Goal: Task Accomplishment & Management: Complete application form

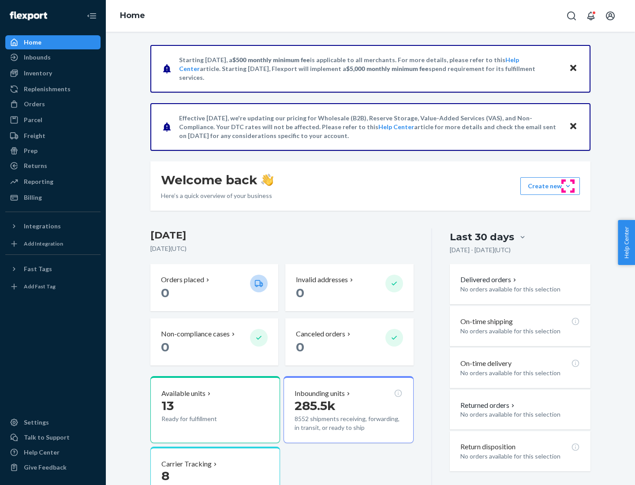
click at [568, 186] on button "Create new Create new inbound Create new order Create new product" at bounding box center [550, 186] width 60 height 18
click at [53, 57] on div "Inbounds" at bounding box center [53, 57] width 94 height 12
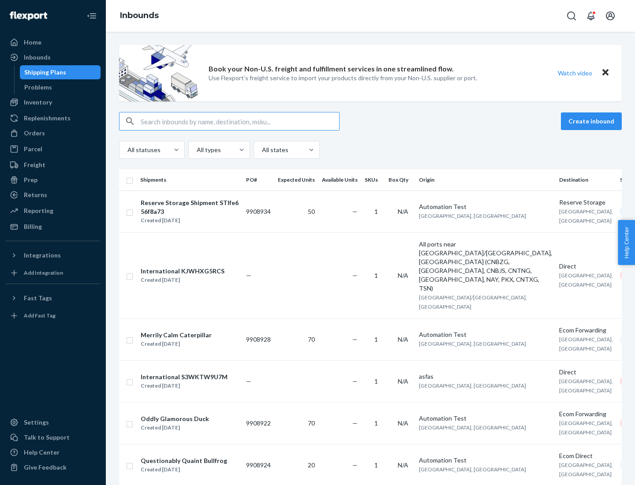
click at [593, 121] on button "Create inbound" at bounding box center [591, 121] width 61 height 18
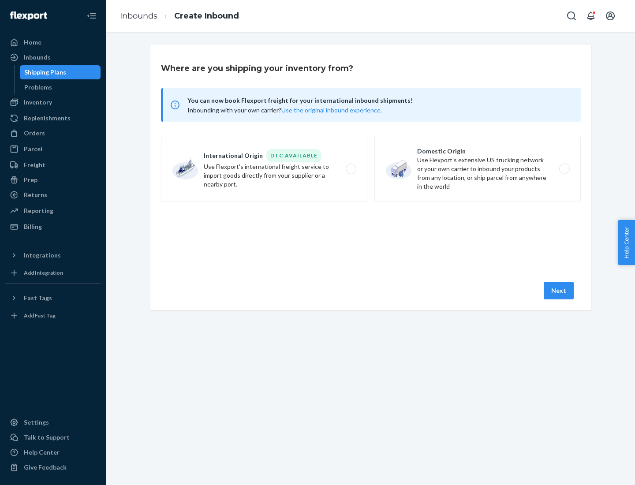
click at [478, 169] on label "Domestic Origin Use Flexport’s extensive US trucking network or your own carrie…" at bounding box center [477, 169] width 206 height 66
click at [564, 169] on input "Domestic Origin Use Flexport’s extensive US trucking network or your own carrie…" at bounding box center [567, 169] width 6 height 6
radio input "true"
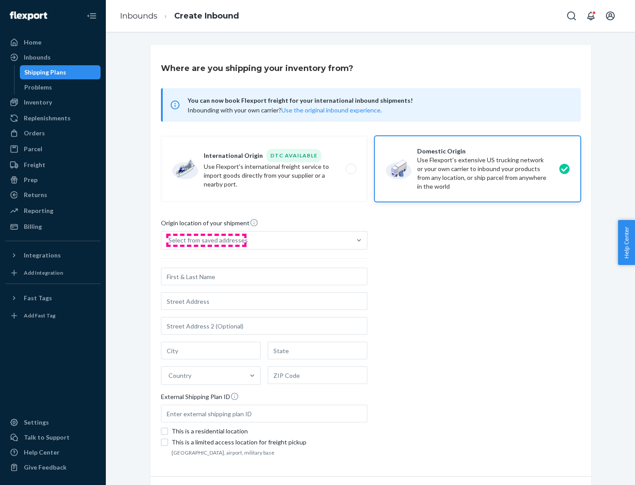
click at [206, 240] on div "Select from saved addresses" at bounding box center [207, 240] width 79 height 9
click at [169, 240] on input "Select from saved addresses" at bounding box center [168, 240] width 1 height 9
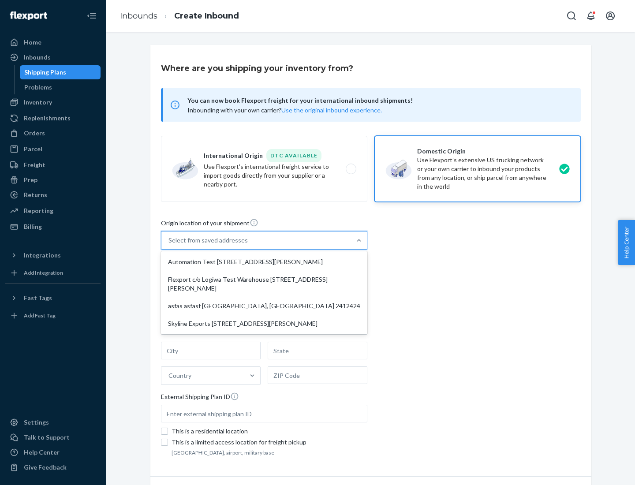
scroll to position [4, 0]
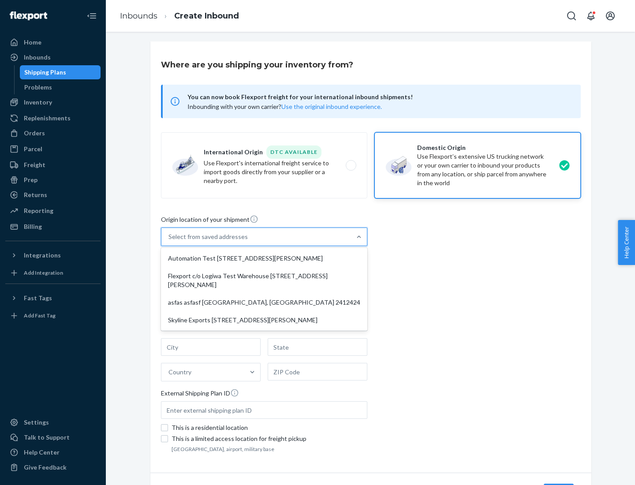
click at [264, 258] on div "Automation Test [STREET_ADDRESS][PERSON_NAME]" at bounding box center [264, 259] width 203 height 18
click at [169, 241] on input "option Automation Test [STREET_ADDRESS][PERSON_NAME] focused, 1 of 4. 4 results…" at bounding box center [168, 236] width 1 height 9
type input "Automation Test"
type input "9th Floor"
type input "[GEOGRAPHIC_DATA]"
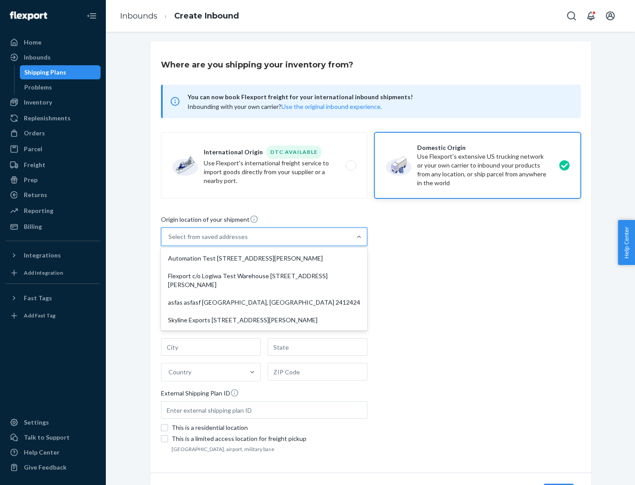
type input "CA"
type input "94104"
type input "[STREET_ADDRESS][PERSON_NAME]"
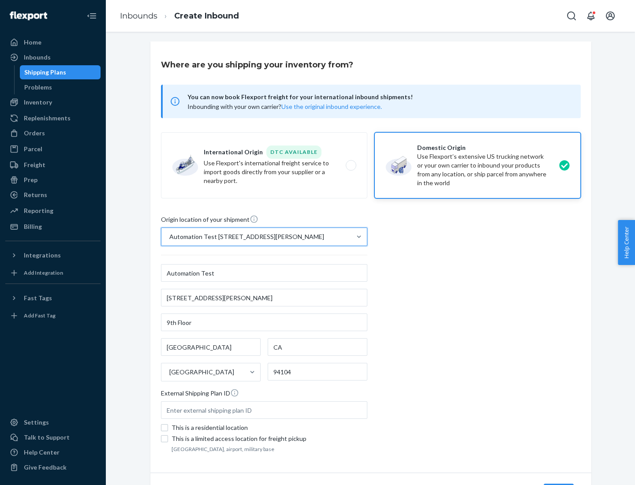
scroll to position [52, 0]
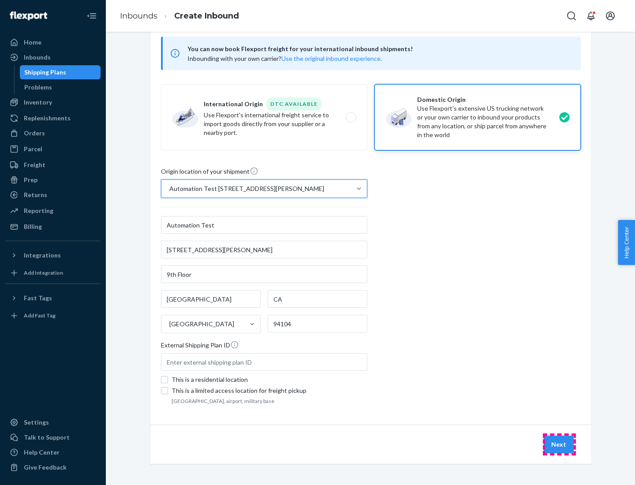
click at [559, 445] on button "Next" at bounding box center [559, 445] width 30 height 18
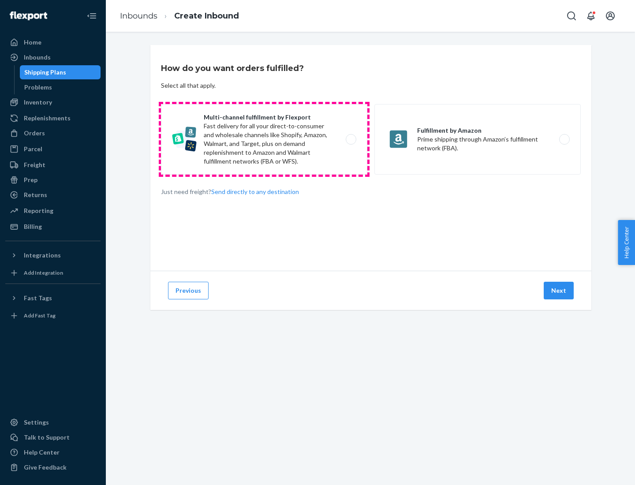
click at [264, 139] on label "Multi-channel fulfillment by Flexport Fast delivery for all your direct-to-cons…" at bounding box center [264, 139] width 206 height 71
click at [351, 139] on input "Multi-channel fulfillment by Flexport Fast delivery for all your direct-to-cons…" at bounding box center [354, 140] width 6 height 6
radio input "true"
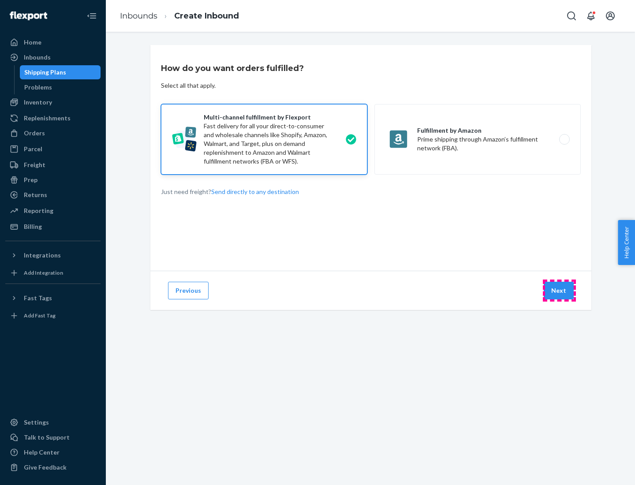
click at [559, 291] on button "Next" at bounding box center [559, 291] width 30 height 18
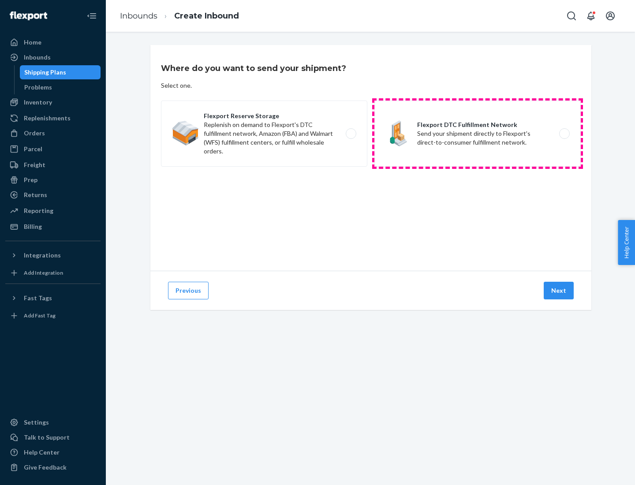
click at [478, 134] on label "Flexport DTC Fulfillment Network Send your shipment directly to Flexport's dire…" at bounding box center [477, 134] width 206 height 66
click at [564, 134] on input "Flexport DTC Fulfillment Network Send your shipment directly to Flexport's dire…" at bounding box center [567, 134] width 6 height 6
radio input "true"
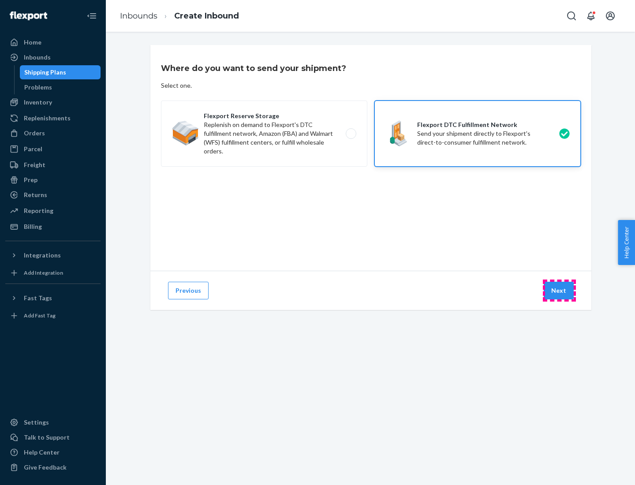
click at [559, 291] on button "Next" at bounding box center [559, 291] width 30 height 18
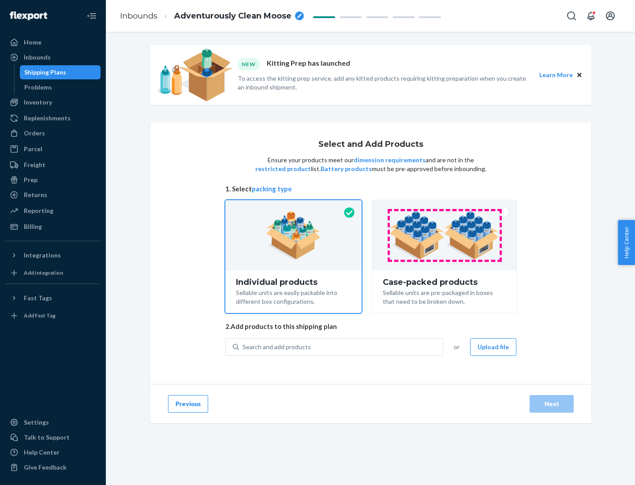
click at [445, 236] on img at bounding box center [444, 235] width 110 height 49
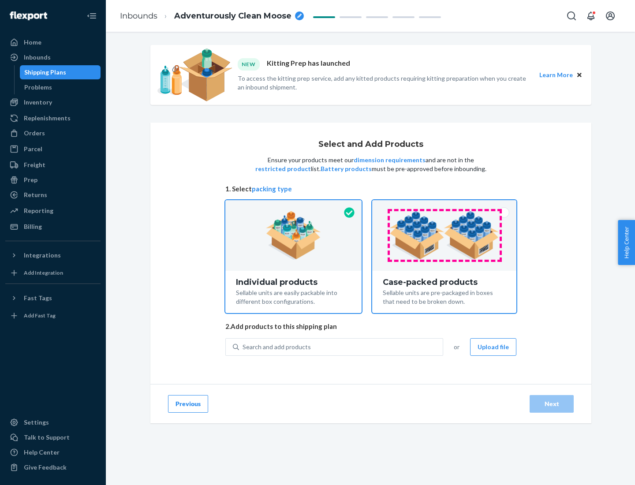
click at [445, 206] on input "Case-packed products Sellable units are pre-packaged in boxes that need to be b…" at bounding box center [445, 203] width 6 height 6
radio input "true"
radio input "false"
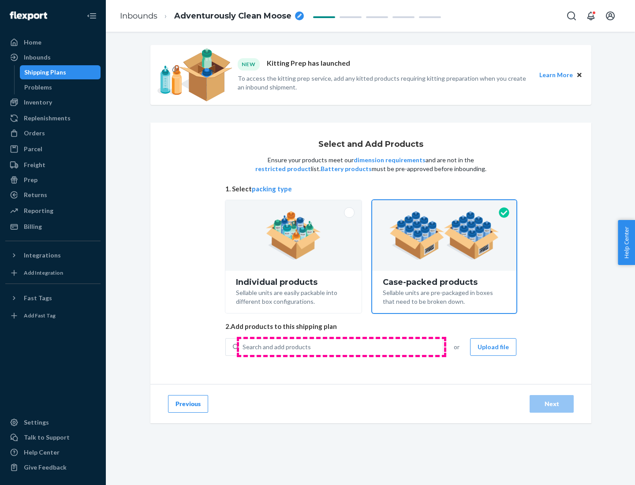
click at [341, 347] on div "Search and add products" at bounding box center [341, 347] width 204 height 16
click at [243, 347] on input "Search and add products" at bounding box center [243, 347] width 1 height 9
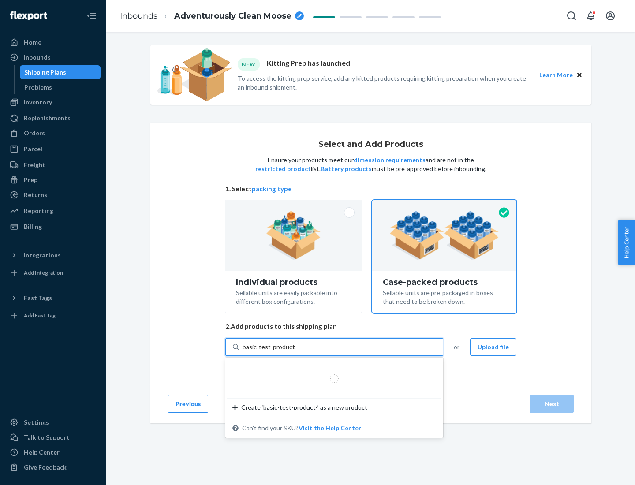
type input "basic-test-product-1"
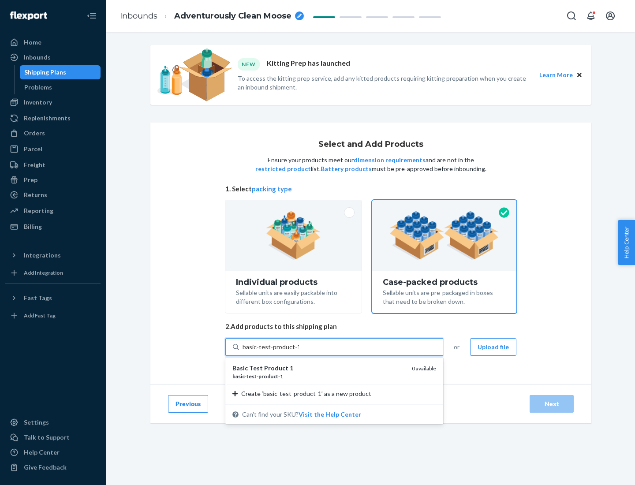
click at [319, 376] on div "basic - test - product - 1" at bounding box center [318, 376] width 172 height 7
click at [299, 352] on input "basic-test-product-1" at bounding box center [271, 347] width 56 height 9
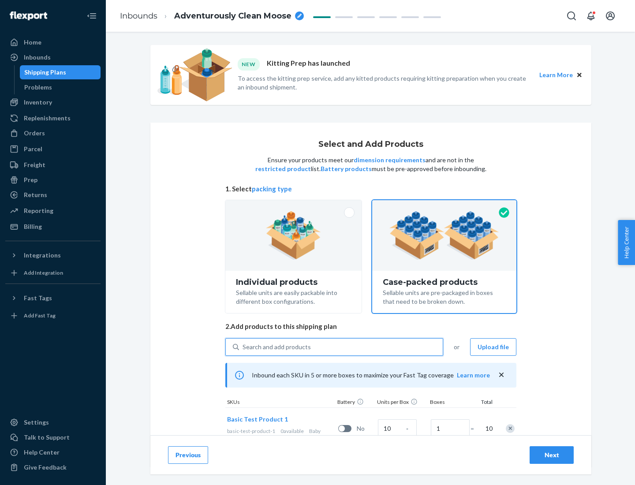
scroll to position [32, 0]
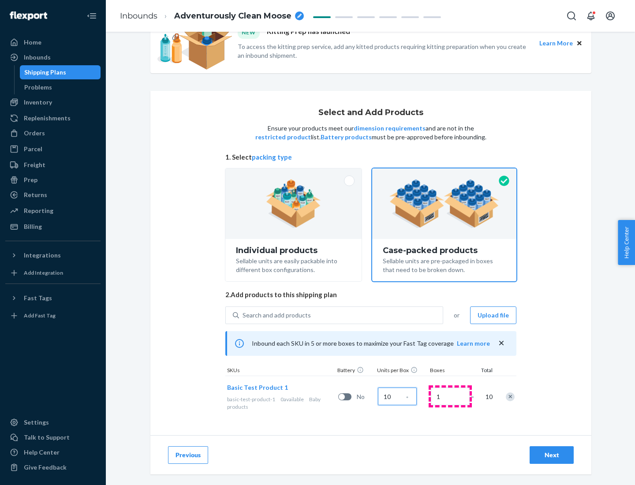
type input "10"
type input "7"
click at [552, 455] on div "Next" at bounding box center [551, 455] width 29 height 9
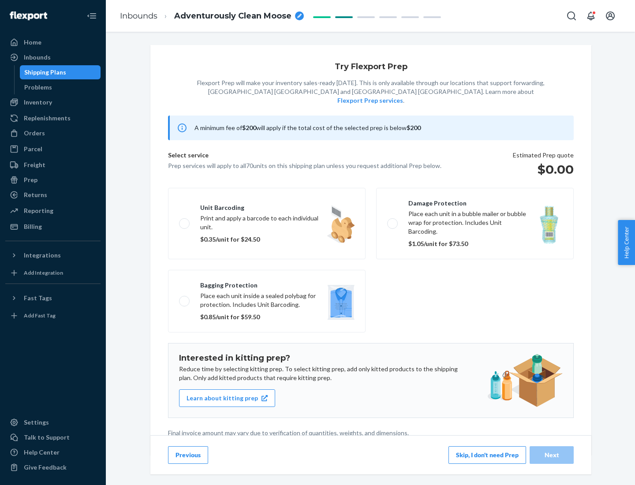
scroll to position [2, 0]
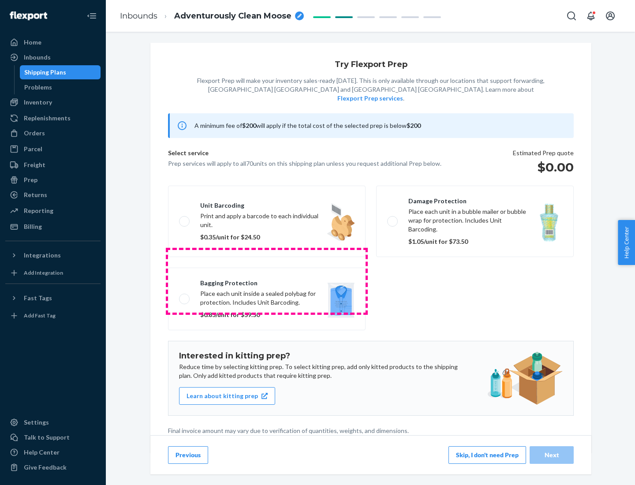
click at [267, 281] on label "Bagging protection Place each unit inside a sealed polybag for protection. Incl…" at bounding box center [267, 299] width 198 height 63
click at [185, 296] on input "Bagging protection Place each unit inside a sealed polybag for protection. Incl…" at bounding box center [182, 299] width 6 height 6
checkbox input "true"
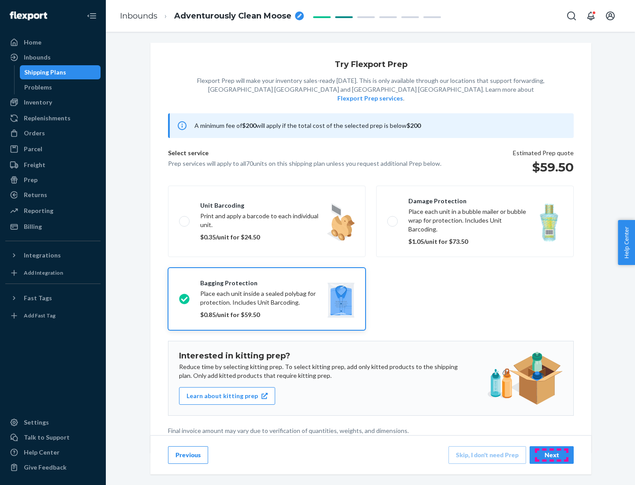
click at [552, 455] on div "Next" at bounding box center [551, 455] width 29 height 9
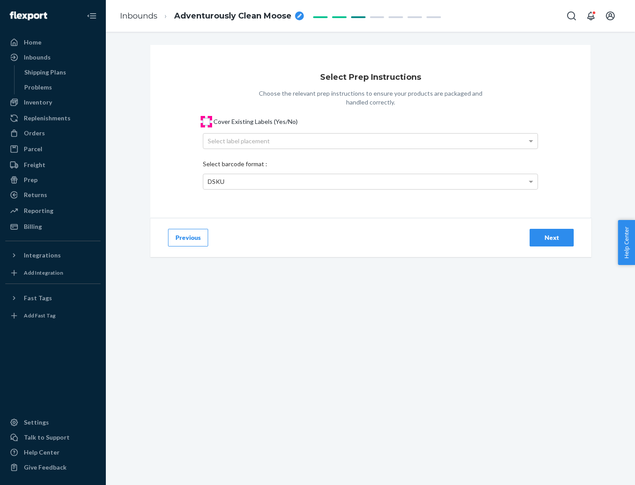
click at [206, 121] on input "Cover Existing Labels (Yes/No)" at bounding box center [206, 121] width 7 height 7
checkbox input "true"
click at [371, 141] on div "Select label placement" at bounding box center [370, 141] width 334 height 15
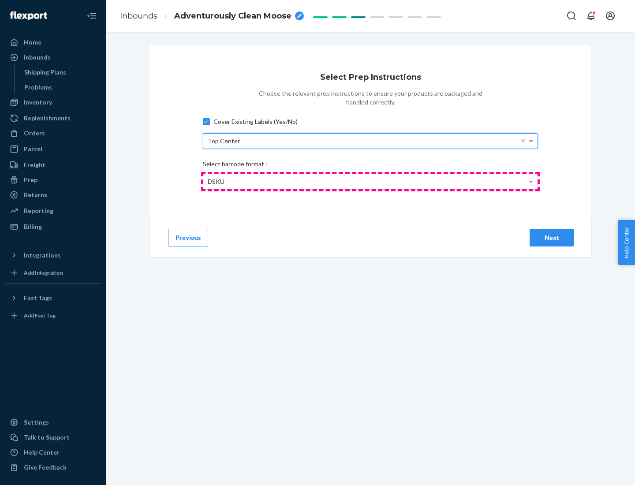
click at [371, 181] on div "DSKU" at bounding box center [370, 181] width 334 height 15
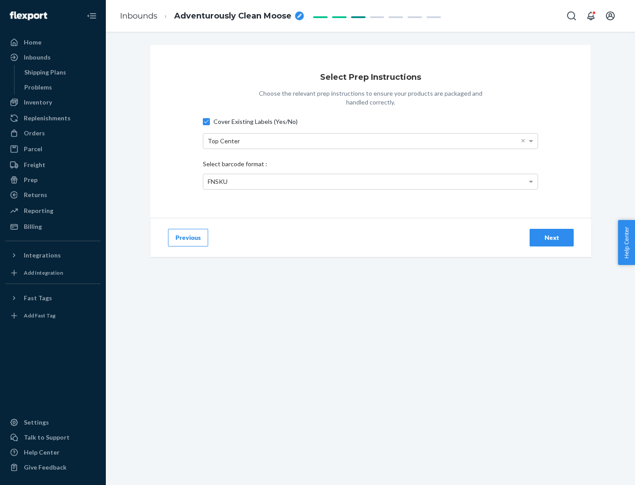
click at [552, 237] on div "Next" at bounding box center [551, 237] width 29 height 9
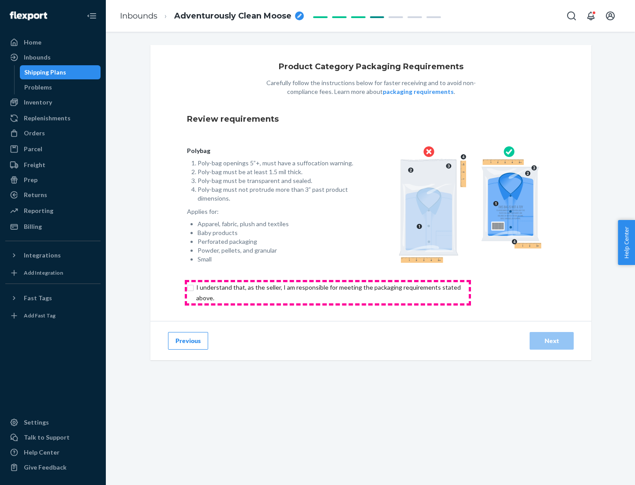
click at [328, 292] on input "checkbox" at bounding box center [333, 292] width 293 height 21
checkbox input "true"
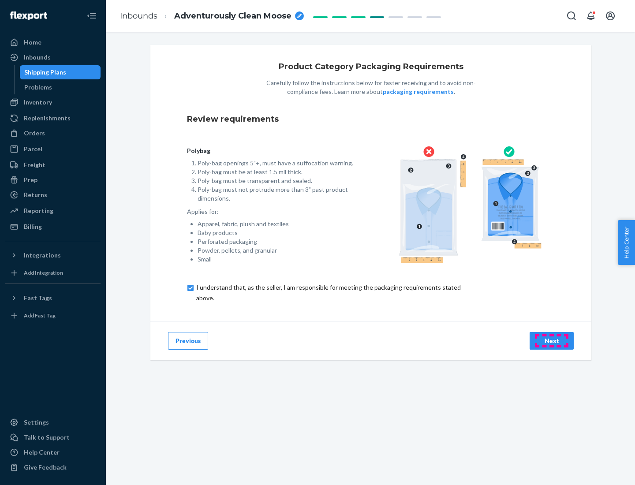
click at [552, 341] on div "Next" at bounding box center [551, 341] width 29 height 9
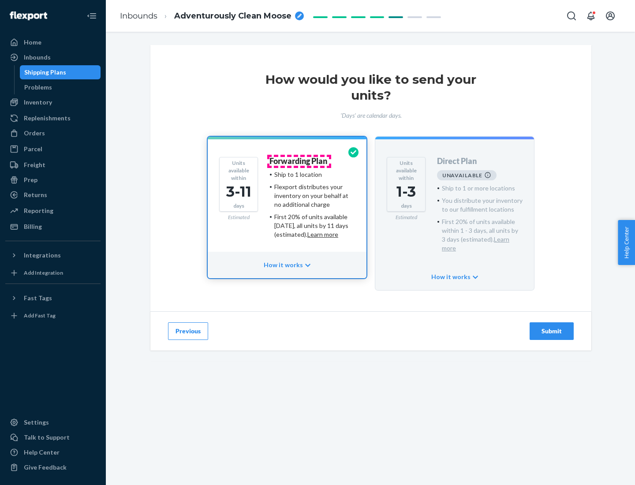
click at [299, 161] on h4 "Forwarding Plan" at bounding box center [299, 161] width 58 height 9
click at [552, 327] on div "Submit" at bounding box center [551, 331] width 29 height 9
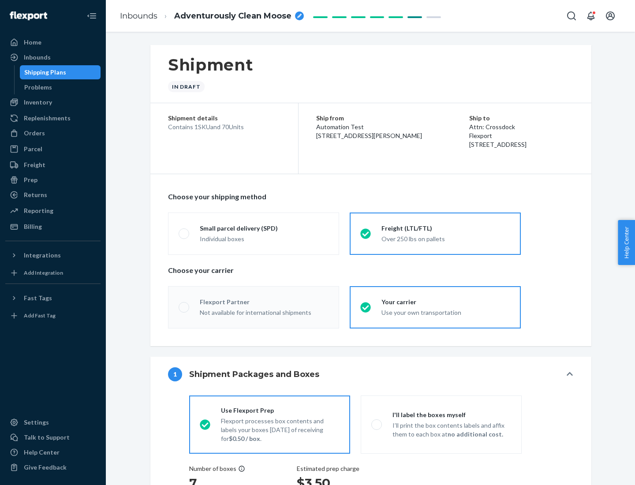
radio input "true"
radio input "false"
radio input "true"
radio input "false"
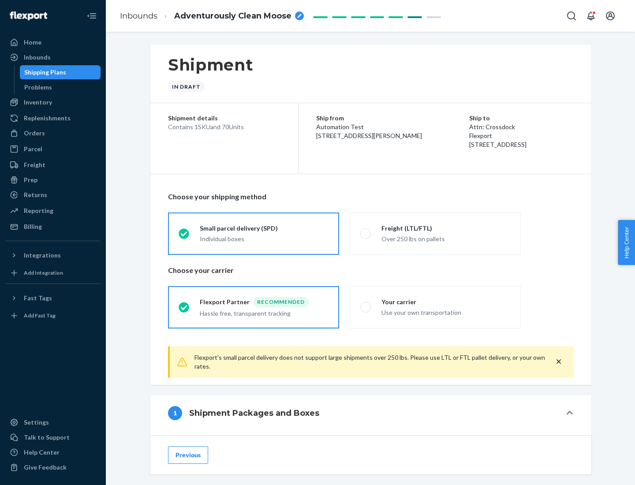
click at [435, 233] on div "Over 250 lbs on pallets" at bounding box center [446, 238] width 129 height 11
click at [366, 233] on input "Freight (LTL/FTL) Over 250 lbs on pallets" at bounding box center [363, 234] width 6 height 6
radio input "true"
radio input "false"
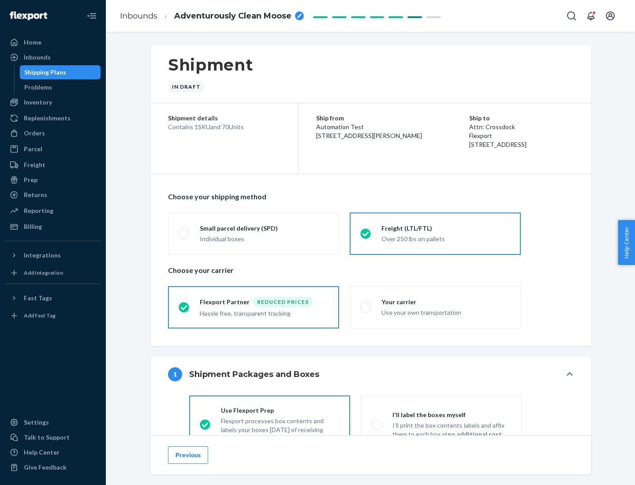
scroll to position [49, 0]
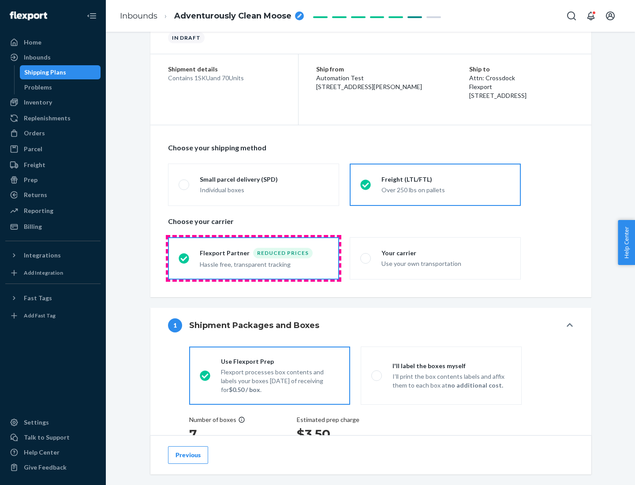
click at [254, 258] on div "Hassle free, transparent tracking" at bounding box center [264, 263] width 129 height 11
click at [184, 258] on input "Flexport Partner Reduced prices Hassle free, transparent tracking" at bounding box center [182, 258] width 6 height 6
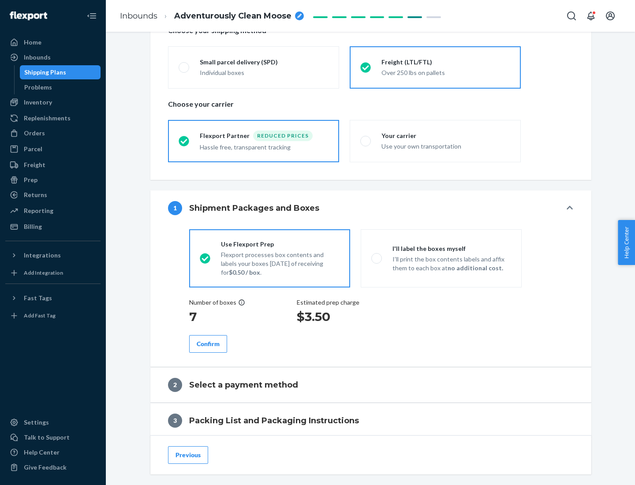
click at [441, 258] on p "I’ll print the box contents labels and affix them to each box at no additional …" at bounding box center [452, 264] width 119 height 18
click at [377, 258] on input "I'll label the boxes myself I’ll print the box contents labels and affix them t…" at bounding box center [374, 258] width 6 height 6
radio input "true"
radio input "false"
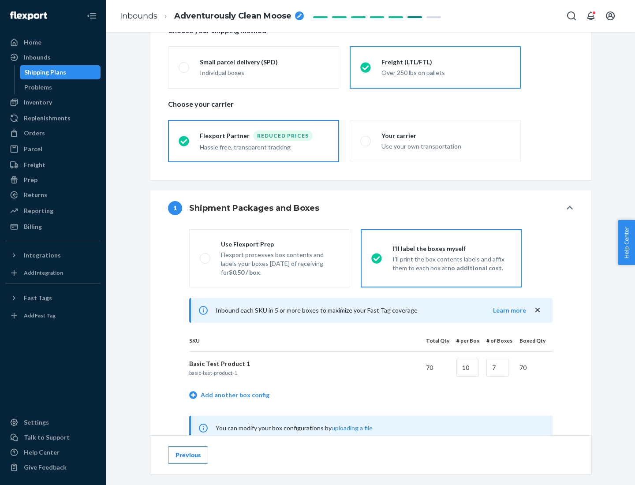
scroll to position [276, 0]
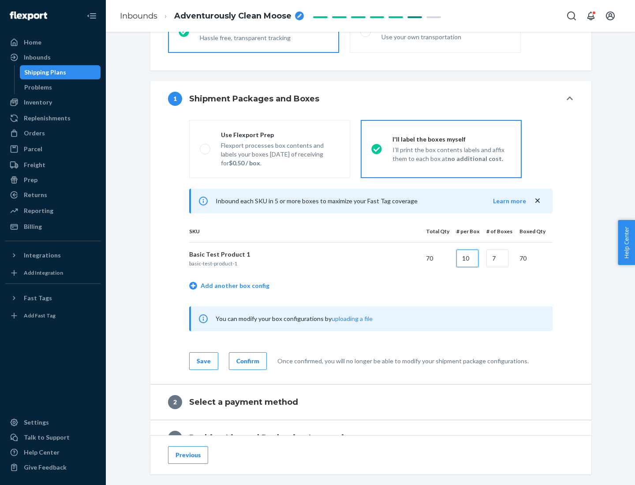
type input "10"
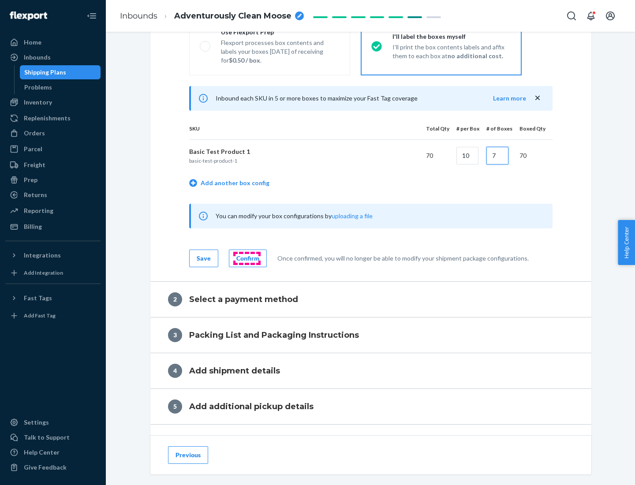
type input "7"
click at [247, 258] on div "Confirm" at bounding box center [247, 258] width 23 height 9
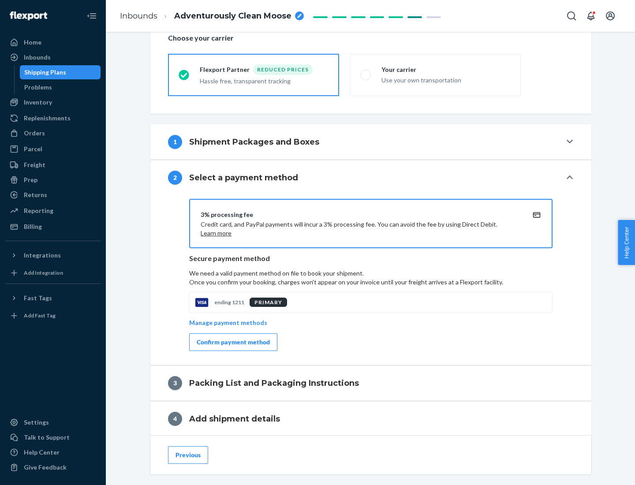
scroll to position [316, 0]
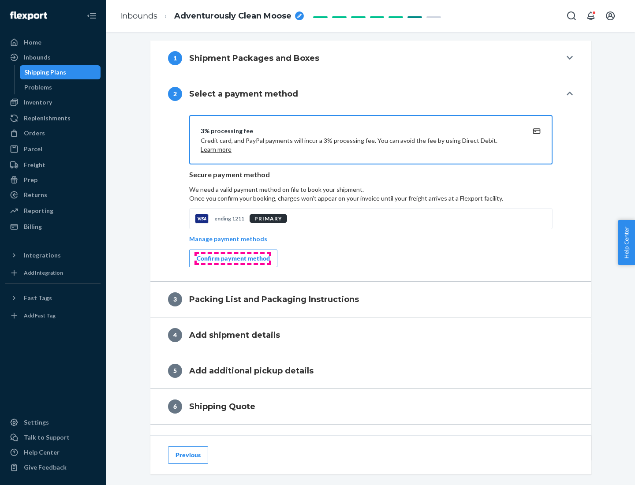
click at [232, 258] on div "Confirm payment method" at bounding box center [233, 258] width 73 height 9
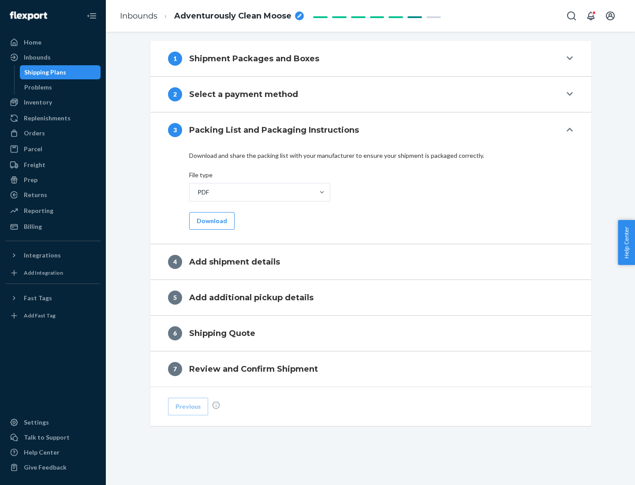
scroll to position [278, 0]
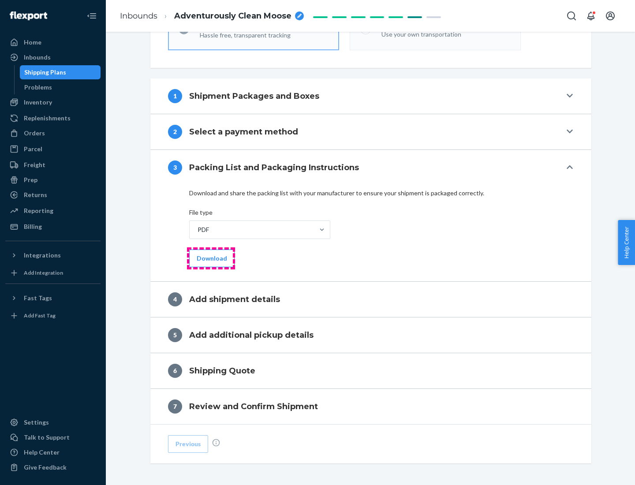
click at [211, 258] on button "Download" at bounding box center [211, 259] width 45 height 18
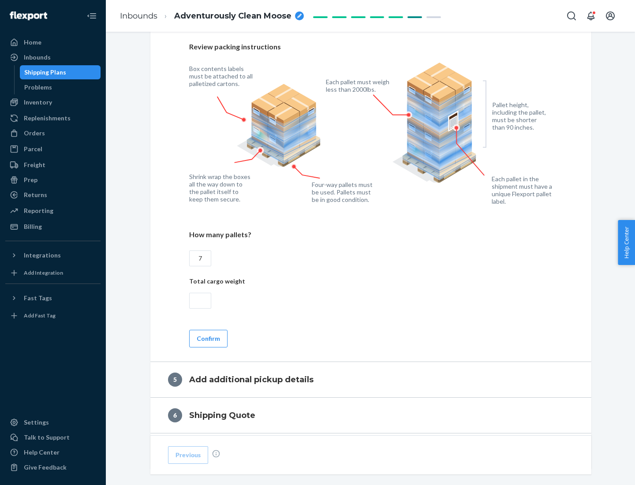
scroll to position [573, 0]
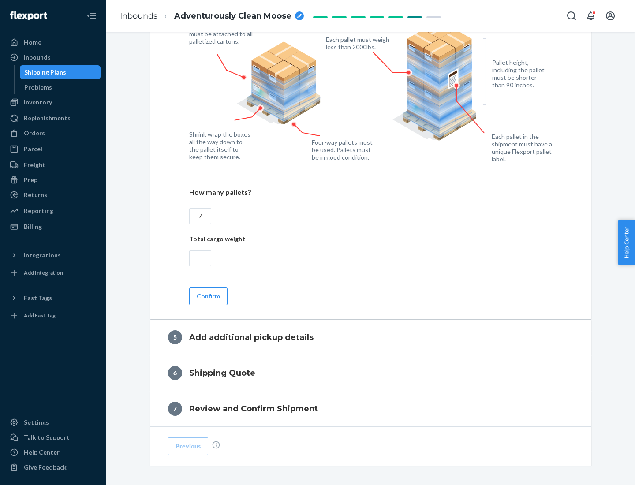
type input "7"
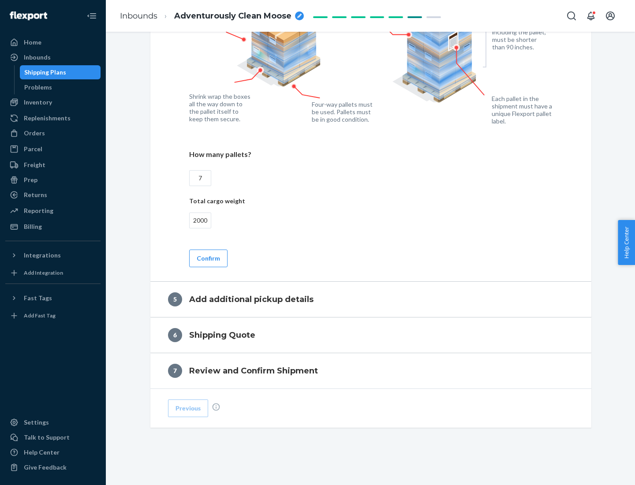
type input "2000"
click at [208, 258] on button "Confirm" at bounding box center [208, 259] width 38 height 18
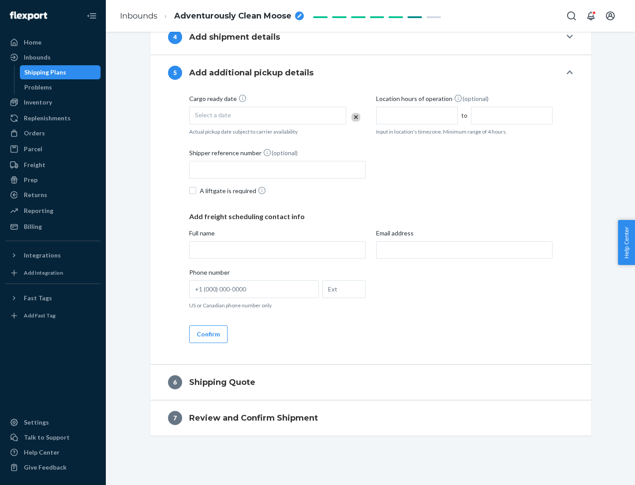
scroll to position [302, 0]
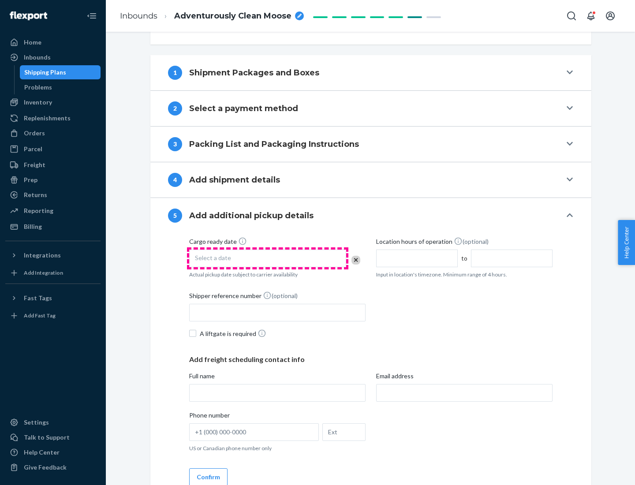
click at [268, 258] on div "Select a date" at bounding box center [267, 259] width 157 height 18
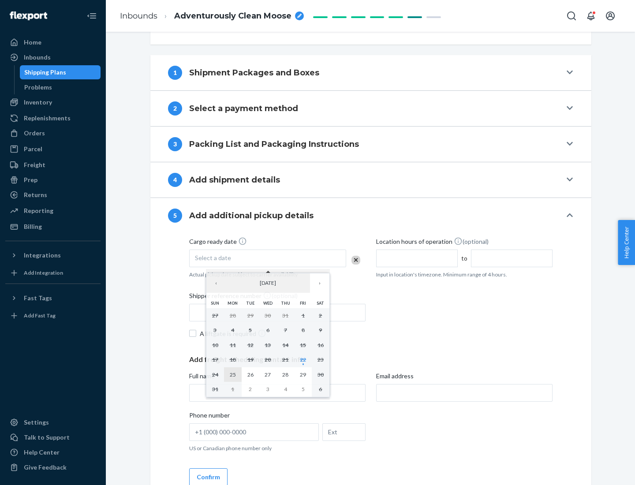
click at [232, 374] on abbr "25" at bounding box center [233, 374] width 6 height 7
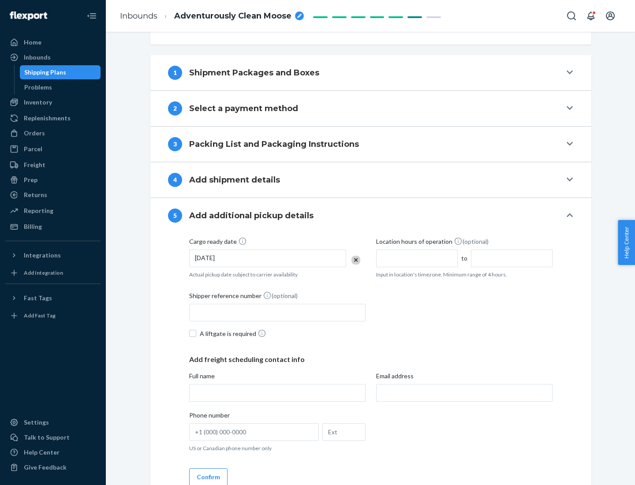
scroll to position [436, 0]
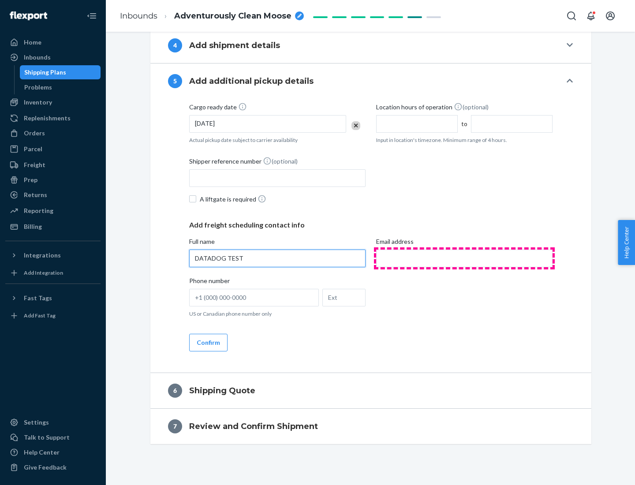
type input "DATADOG TEST"
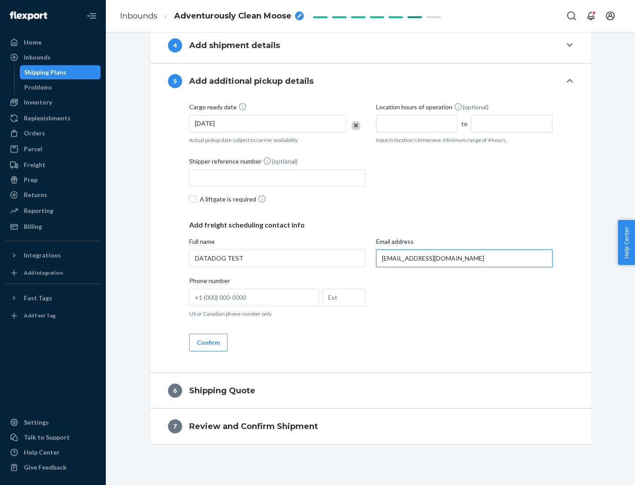
scroll to position [445, 0]
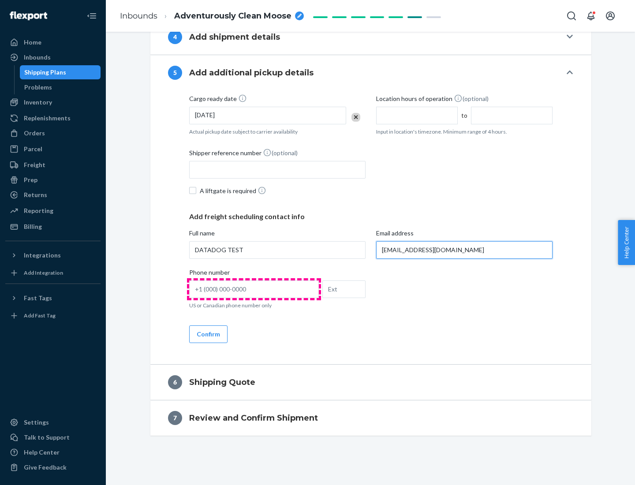
type input "[EMAIL_ADDRESS][DOMAIN_NAME]"
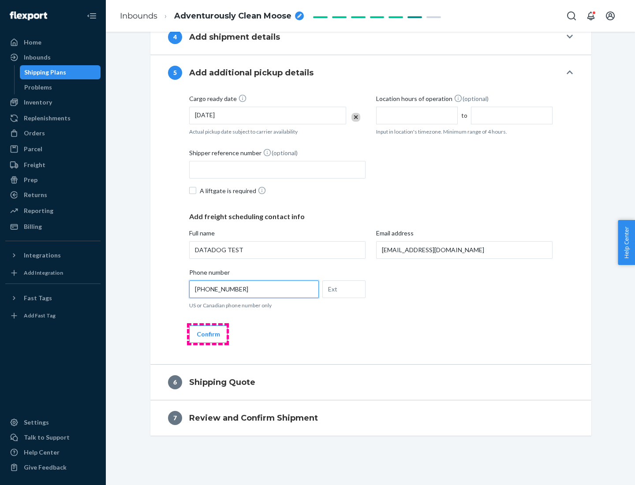
type input "[PHONE_NUMBER]"
click at [208, 334] on button "Confirm" at bounding box center [208, 335] width 38 height 18
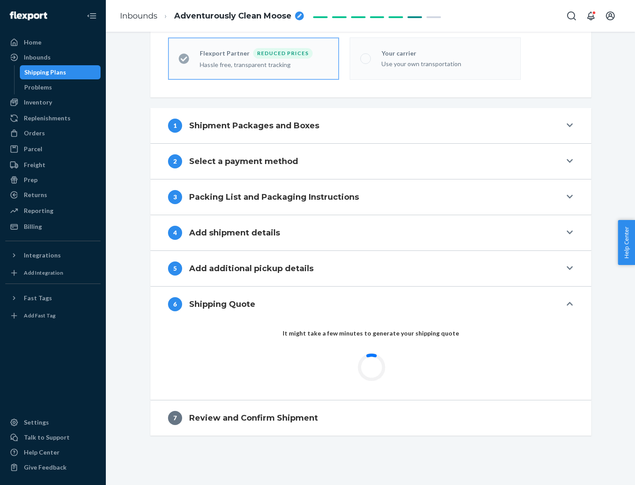
scroll to position [281, 0]
